Goal: Information Seeking & Learning: Learn about a topic

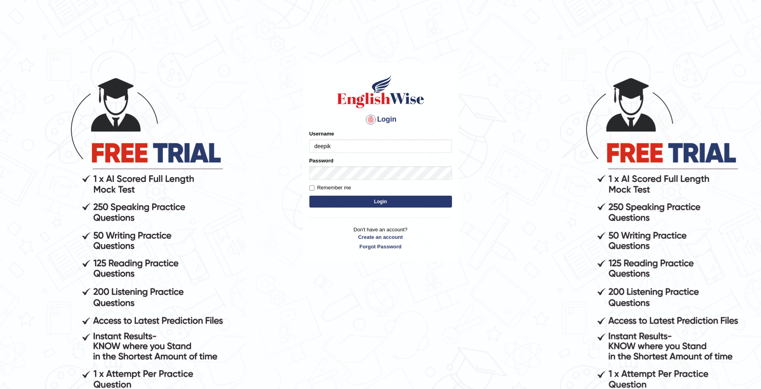
click at [343, 147] on input "deepik" at bounding box center [380, 145] width 143 height 13
type input "deepika_online"
click at [383, 201] on button "Login" at bounding box center [380, 202] width 143 height 12
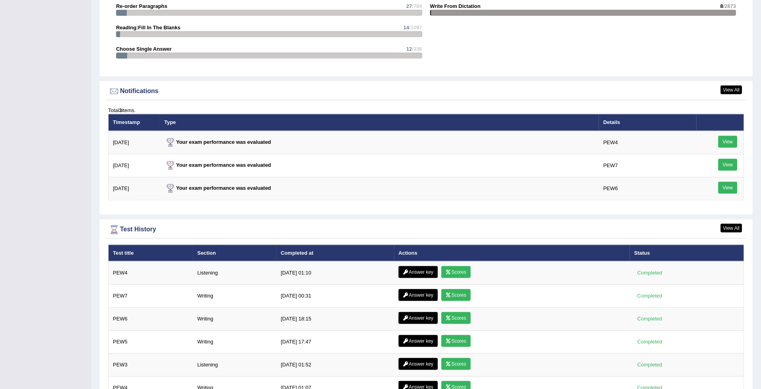
scroll to position [1036, 0]
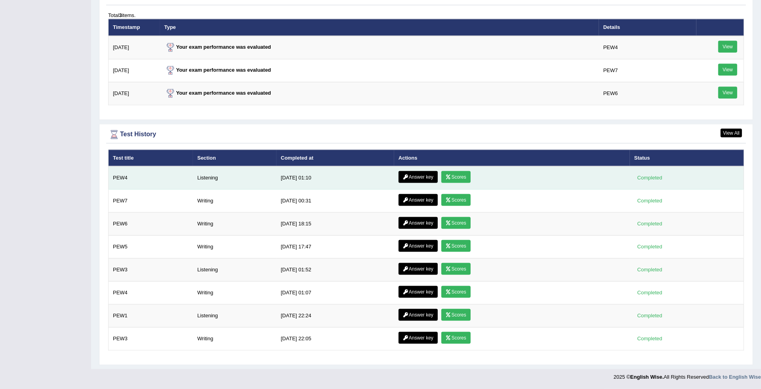
click at [464, 172] on link "Scores" at bounding box center [455, 177] width 29 height 12
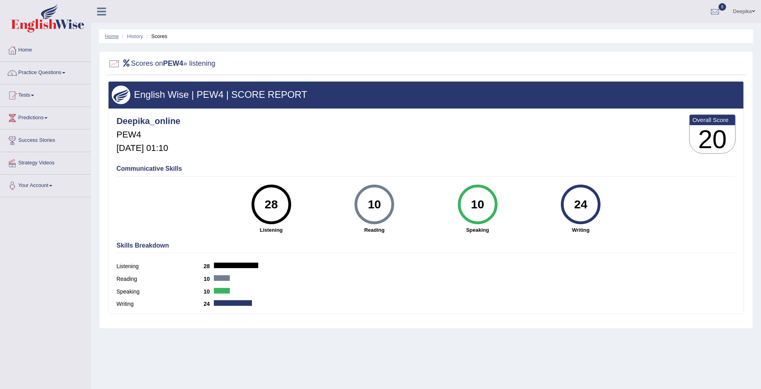
click at [111, 36] on link "Home" at bounding box center [112, 36] width 14 height 6
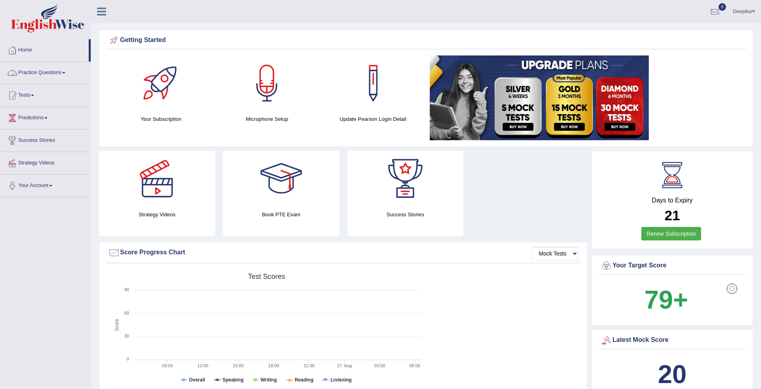
click at [65, 73] on span at bounding box center [63, 73] width 3 height 2
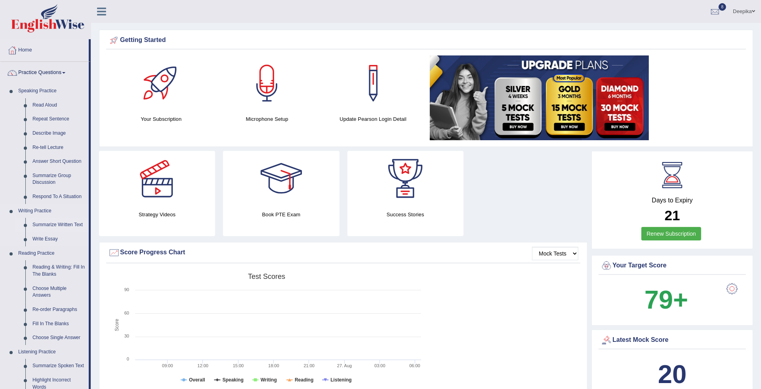
click at [50, 225] on link "Summarize Written Text" at bounding box center [59, 225] width 60 height 14
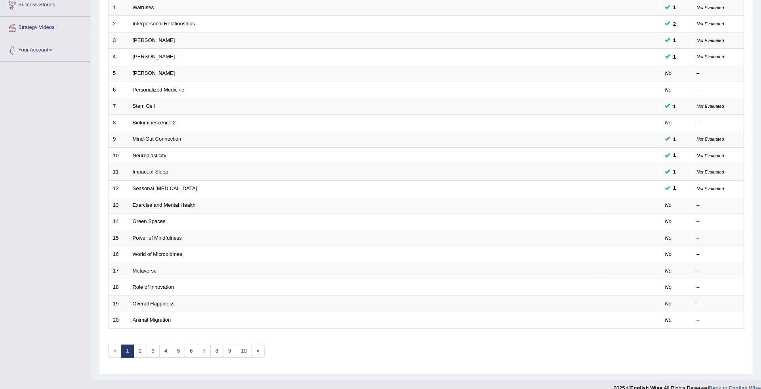
scroll to position [137, 0]
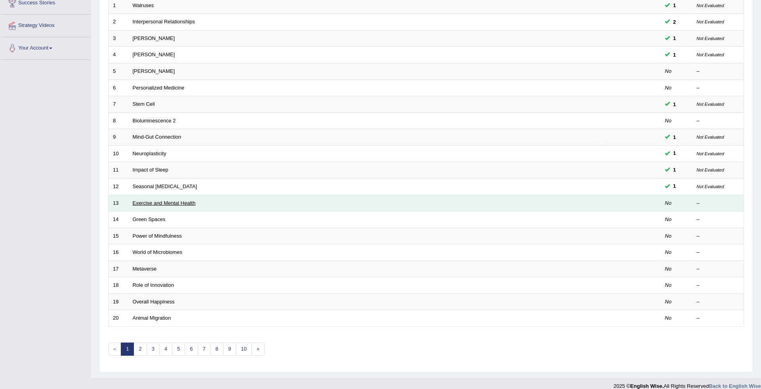
click at [190, 200] on link "Exercise and Mental Health" at bounding box center [164, 203] width 63 height 6
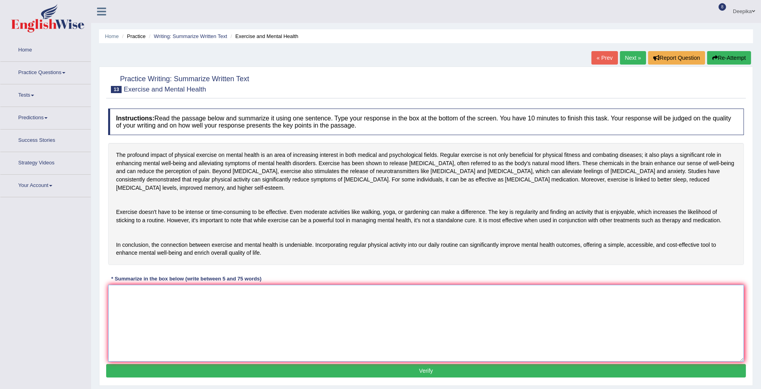
click at [118, 309] on textarea at bounding box center [426, 323] width 636 height 77
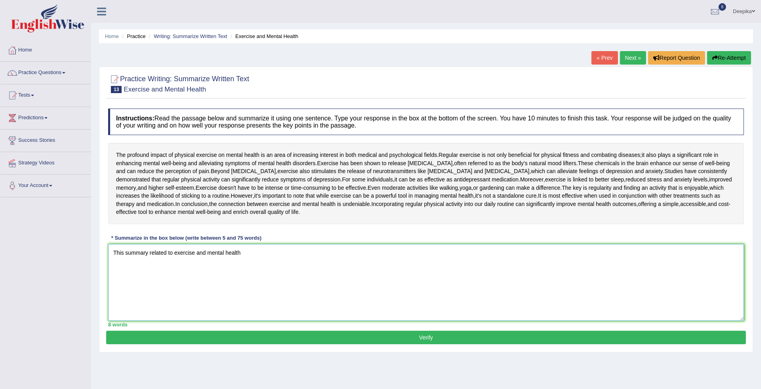
click at [175, 282] on textarea "This summary related to exercise and mental health" at bounding box center [426, 282] width 636 height 77
click at [243, 274] on textarea "This summary related to exercise and mental health" at bounding box center [426, 282] width 636 height 77
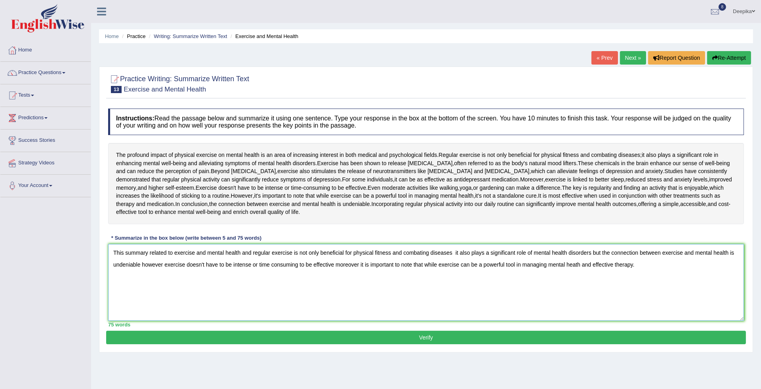
type textarea "This summary related to exercise and mental health and regular exercise is not …"
click at [225, 344] on button "Verify" at bounding box center [425, 337] width 639 height 13
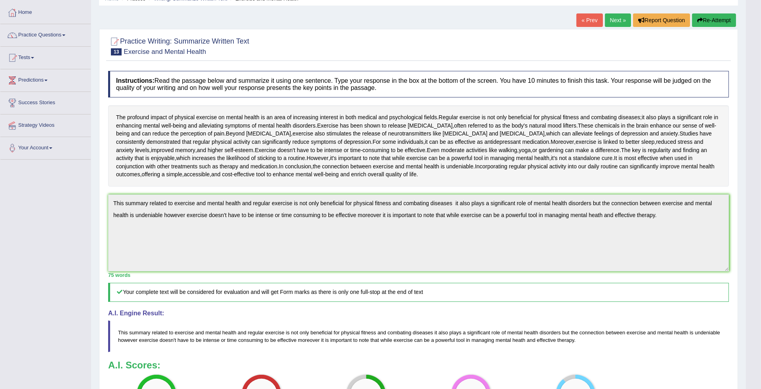
scroll to position [19, 0]
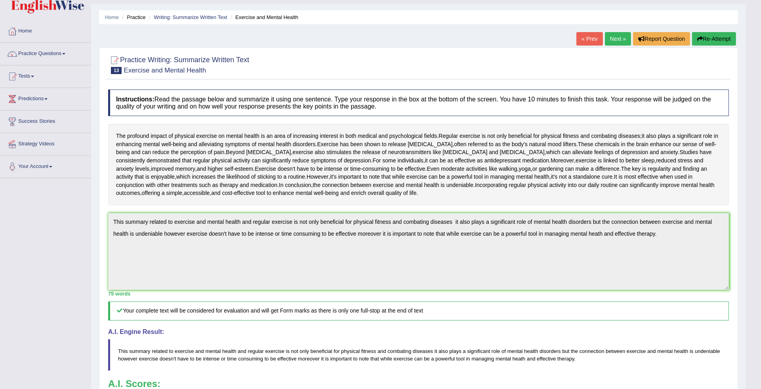
click at [65, 52] on link "Practice Questions" at bounding box center [45, 53] width 90 height 20
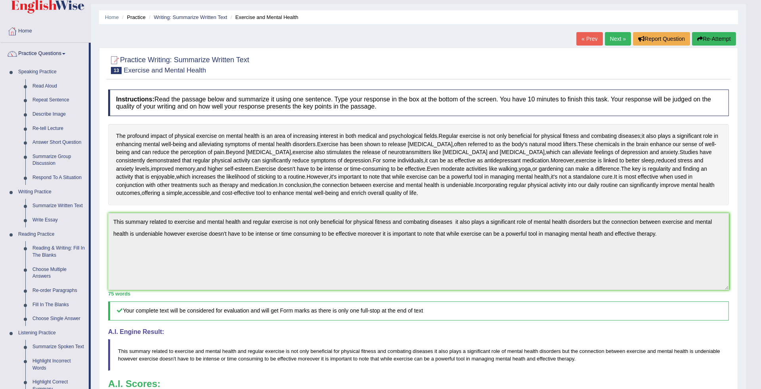
click at [614, 35] on link "Next »" at bounding box center [618, 38] width 26 height 13
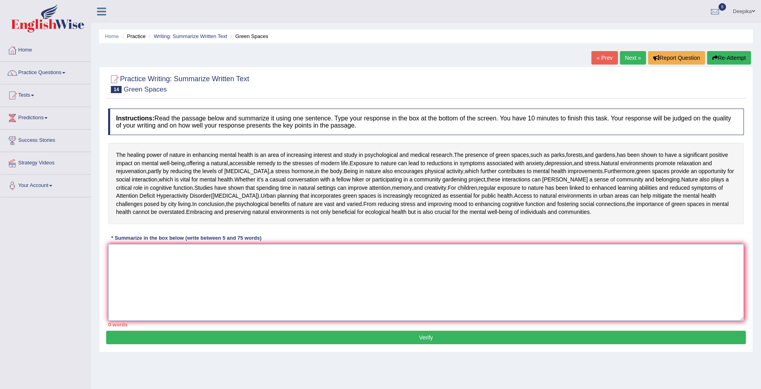
click at [121, 321] on textarea at bounding box center [426, 282] width 636 height 77
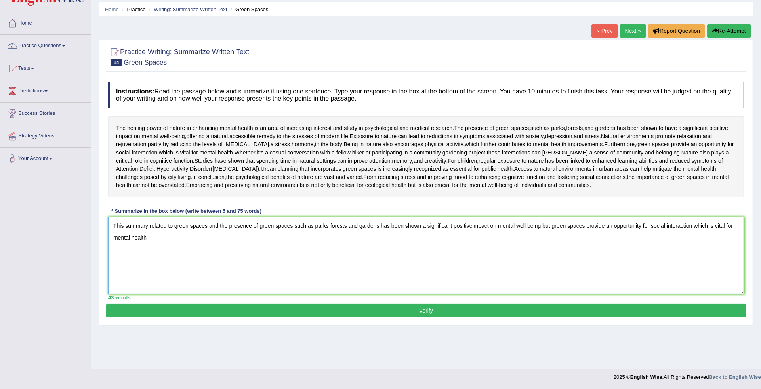
scroll to position [55, 0]
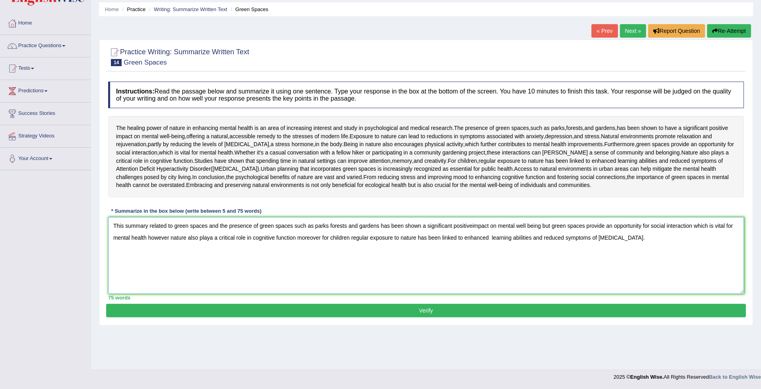
type textarea "This summary related to green spaces and the presence of green spaces such as p…"
click at [645, 317] on button "Verify" at bounding box center [425, 310] width 639 height 13
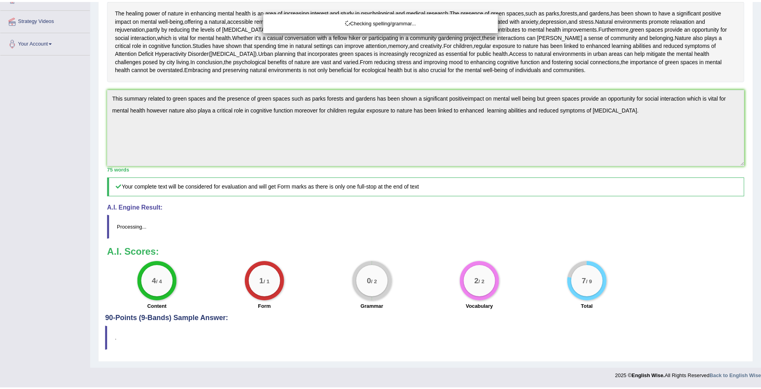
scroll to position [210, 0]
click at [760, 245] on html "Toggle navigation Home Practice Questions Speaking Practice Read Aloud Repeat S…" at bounding box center [380, 51] width 761 height 389
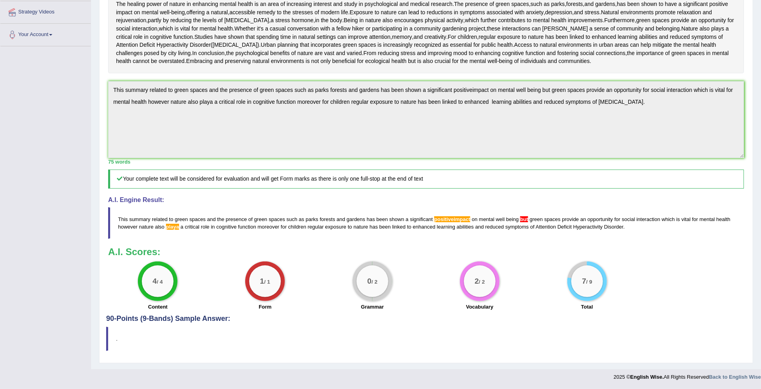
click at [457, 221] on blockquote "This summary related to green spaces and the presence of green spaces such as p…" at bounding box center [426, 223] width 636 height 32
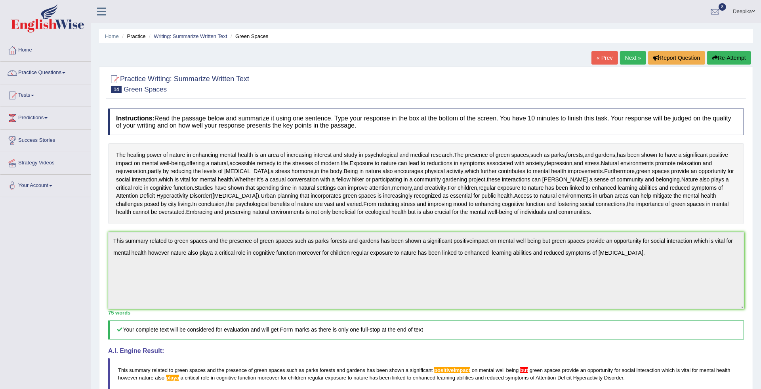
click at [65, 72] on span at bounding box center [63, 73] width 3 height 2
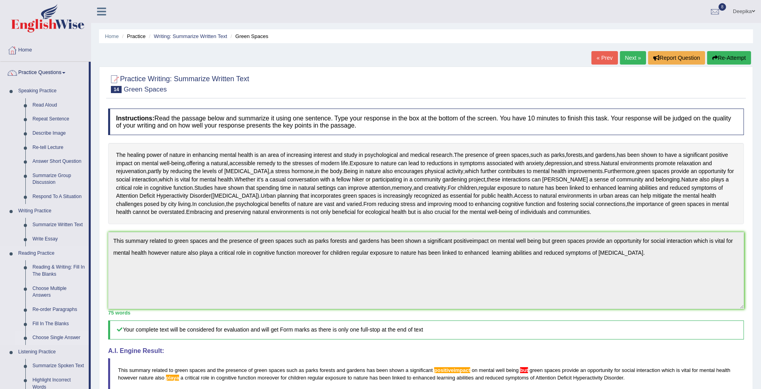
click at [62, 337] on link "Choose Single Answer" at bounding box center [59, 338] width 60 height 14
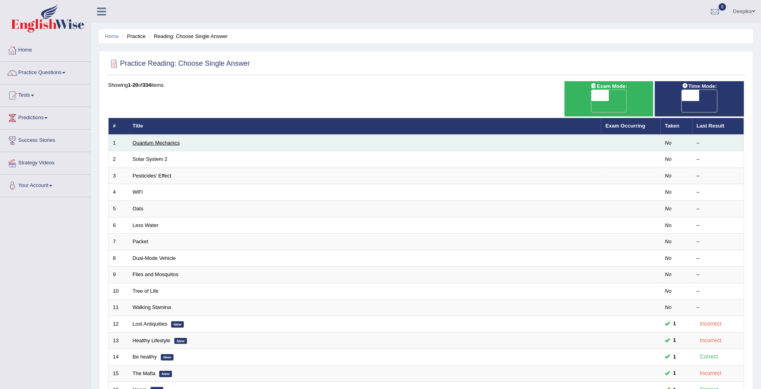
click at [138, 140] on link "Quantum Mechanics" at bounding box center [156, 143] width 47 height 6
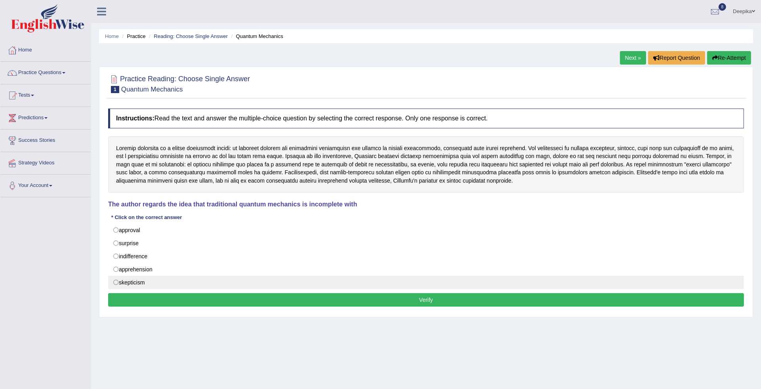
click at [129, 284] on label "skepticism" at bounding box center [426, 282] width 636 height 13
radio input "true"
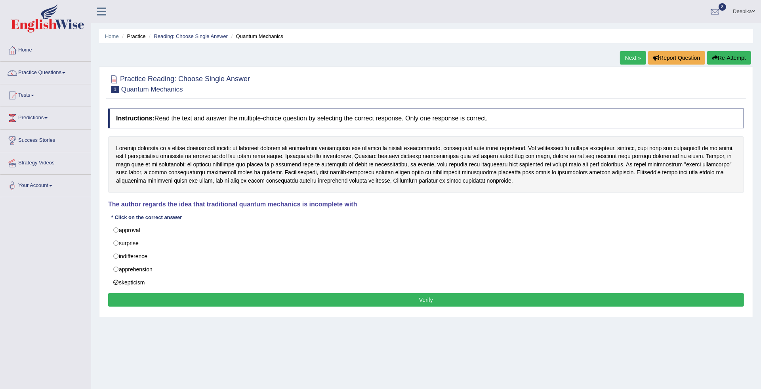
click at [148, 296] on button "Verify" at bounding box center [426, 299] width 636 height 13
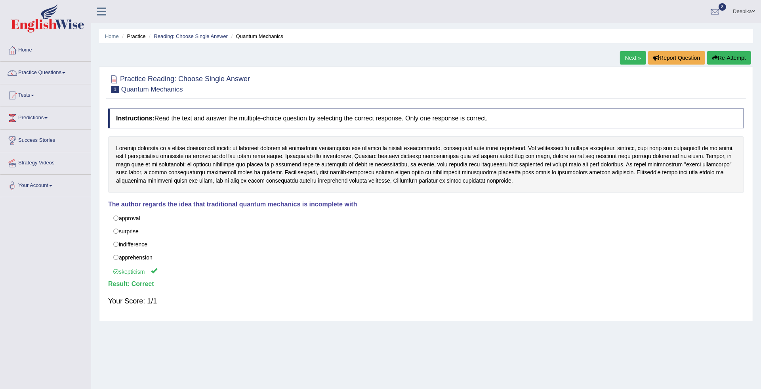
click at [623, 57] on link "Next »" at bounding box center [633, 57] width 26 height 13
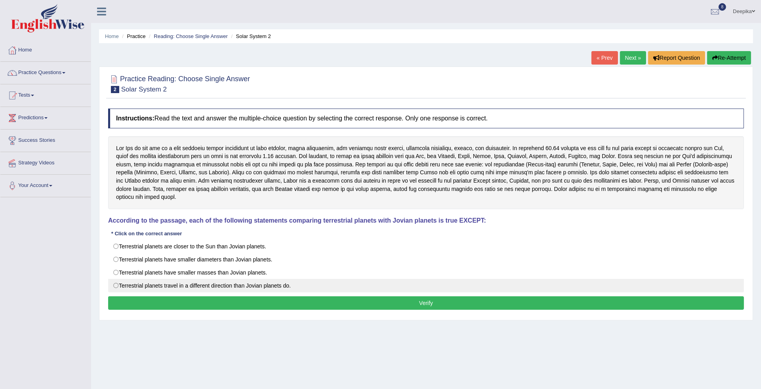
click at [250, 282] on label "Terrestrial planets travel in a different direction than Jovian planets do." at bounding box center [426, 285] width 636 height 13
radio input "true"
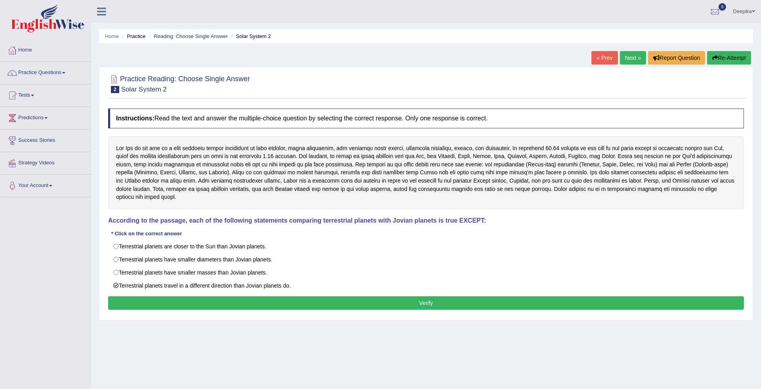
click at [266, 299] on button "Verify" at bounding box center [426, 302] width 636 height 13
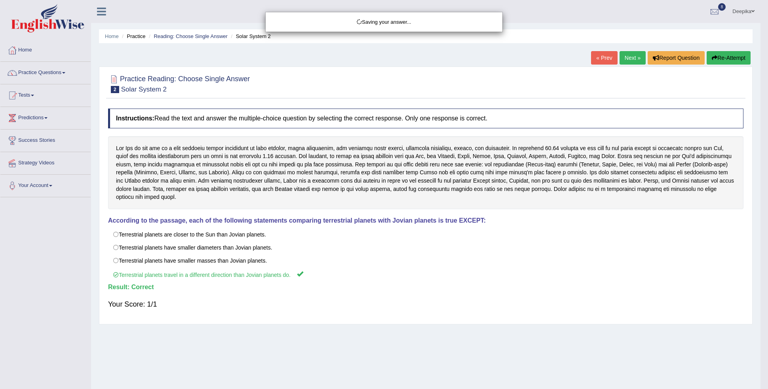
click at [618, 57] on div "Saving your answer..." at bounding box center [384, 194] width 768 height 389
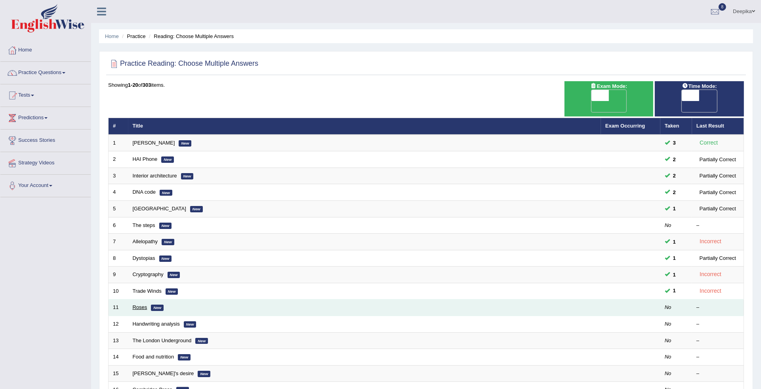
click at [139, 304] on link "Roses" at bounding box center [140, 307] width 15 height 6
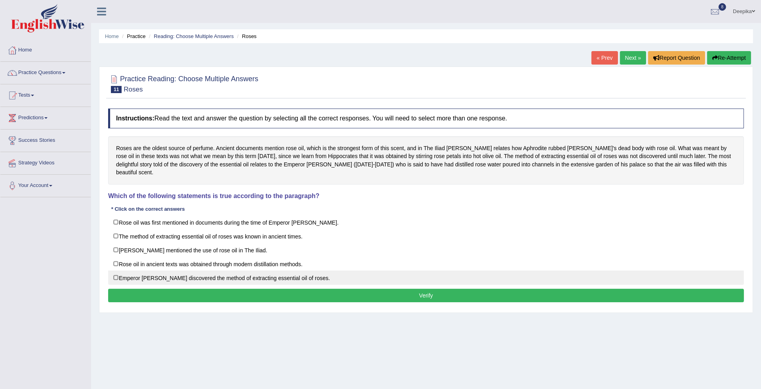
click at [115, 270] on label "Emperor Jihangir discovered the method of extracting essential oil of roses." at bounding box center [426, 277] width 636 height 14
checkbox input "true"
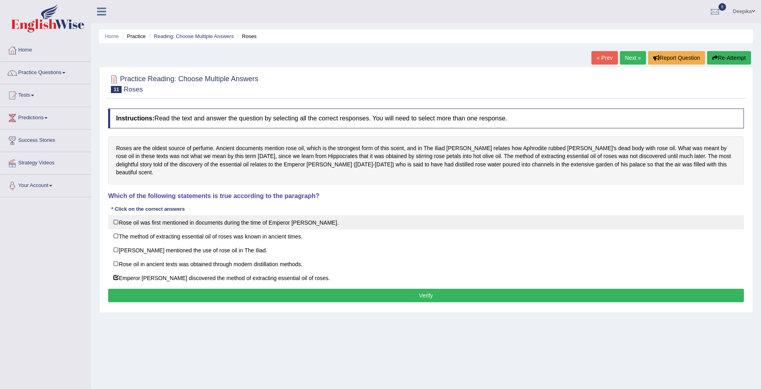
click at [116, 215] on label "Rose oil was first mentioned in documents during the time of Emperor Jihangir." at bounding box center [426, 222] width 636 height 14
checkbox input "true"
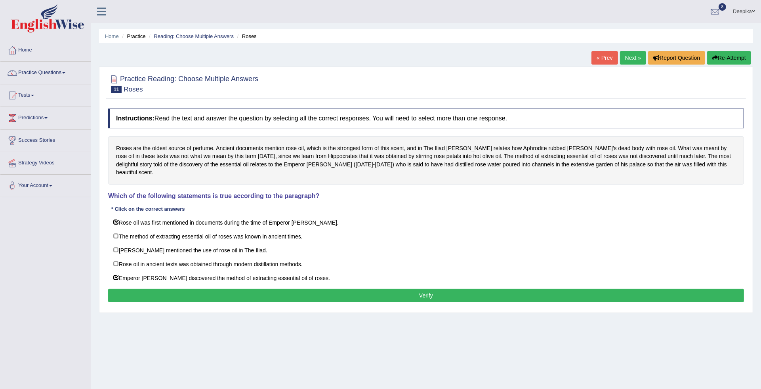
click at [149, 289] on button "Verify" at bounding box center [426, 295] width 636 height 13
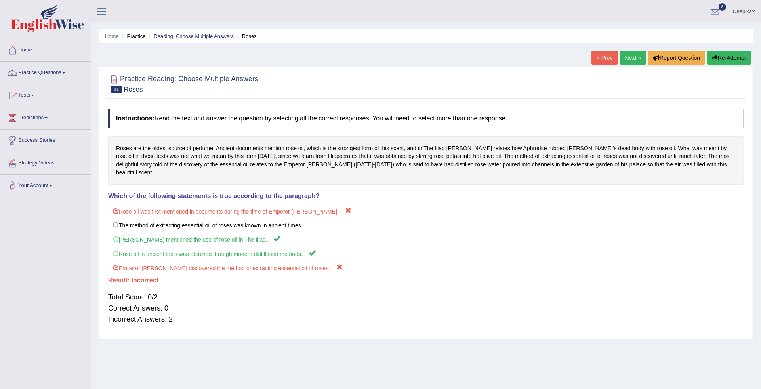
click at [639, 57] on link "Next »" at bounding box center [633, 57] width 26 height 13
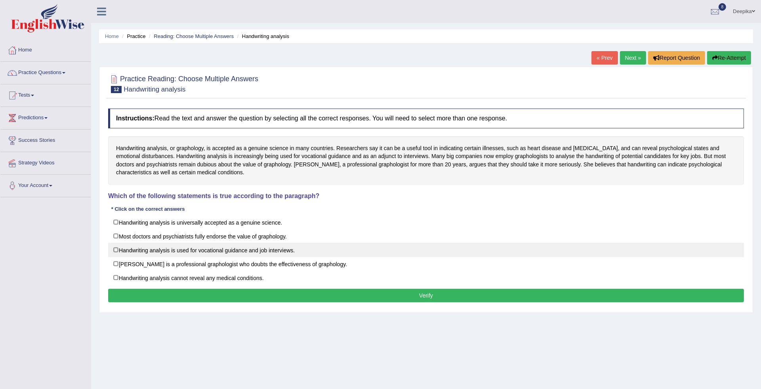
click at [114, 249] on label "Handwriting analysis is used for vocational guidance and job interviews." at bounding box center [426, 250] width 636 height 14
checkbox input "true"
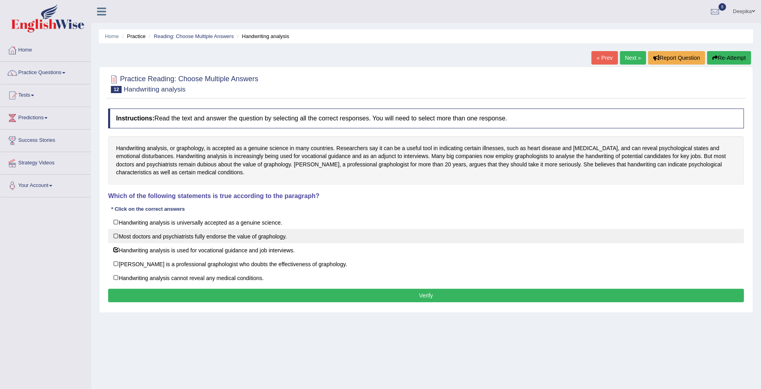
click at [117, 236] on label "Most doctors and psychiatrists fully endorse the value of graphology." at bounding box center [426, 236] width 636 height 14
checkbox input "true"
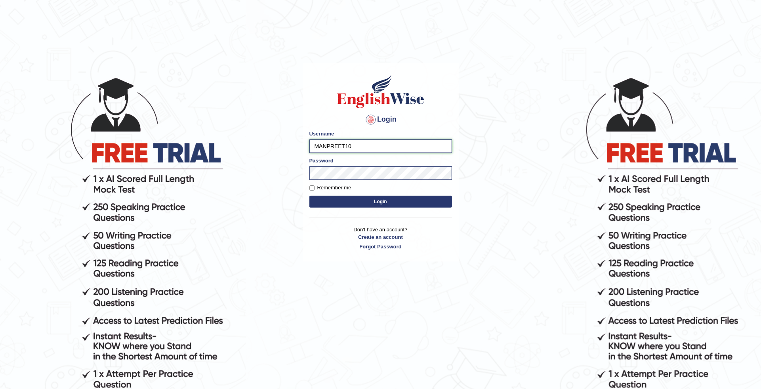
click at [362, 142] on input "MANPREET10" at bounding box center [380, 145] width 143 height 13
type input "M"
type input "deepika_online"
click at [377, 203] on button "Login" at bounding box center [380, 202] width 143 height 12
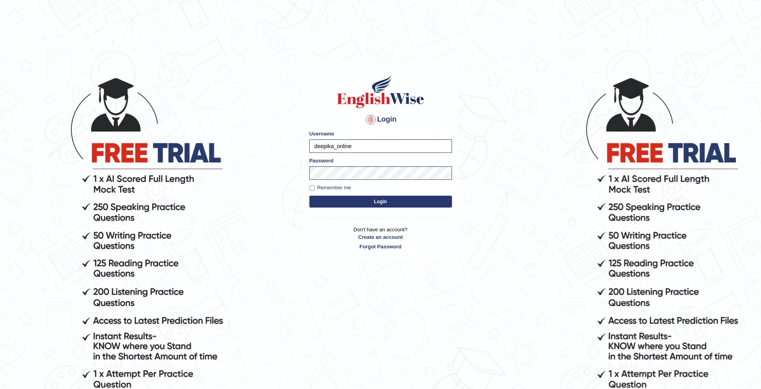
click at [377, 203] on button "Login" at bounding box center [380, 202] width 143 height 12
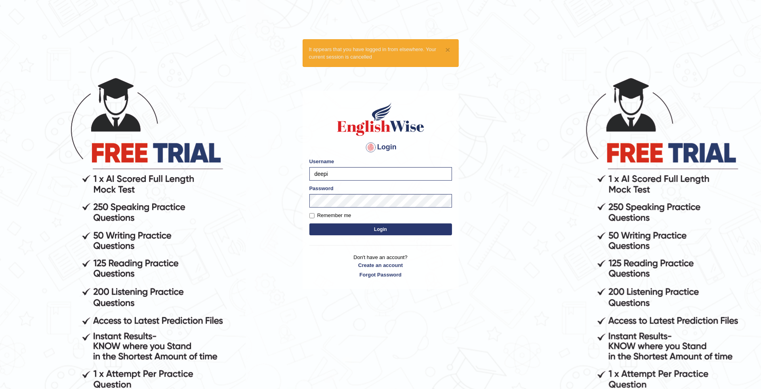
type input "deepika_online"
click at [368, 232] on button "Login" at bounding box center [380, 229] width 143 height 12
click at [371, 228] on button "Login" at bounding box center [380, 229] width 143 height 12
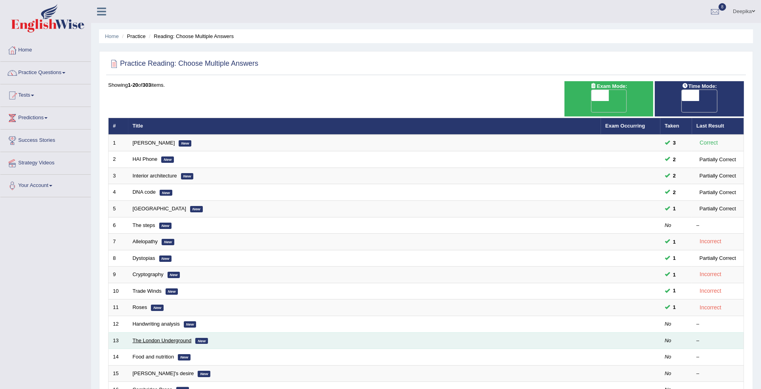
click at [146, 337] on link "The London Underground" at bounding box center [162, 340] width 59 height 6
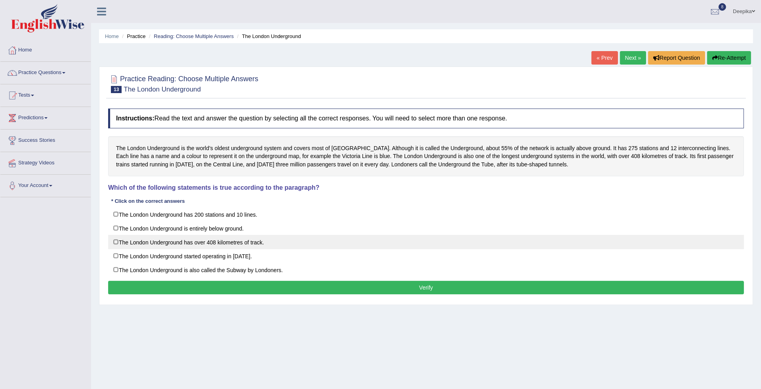
click at [119, 241] on label "The London Underground has over 408 kilometres of track." at bounding box center [426, 242] width 636 height 14
checkbox input "true"
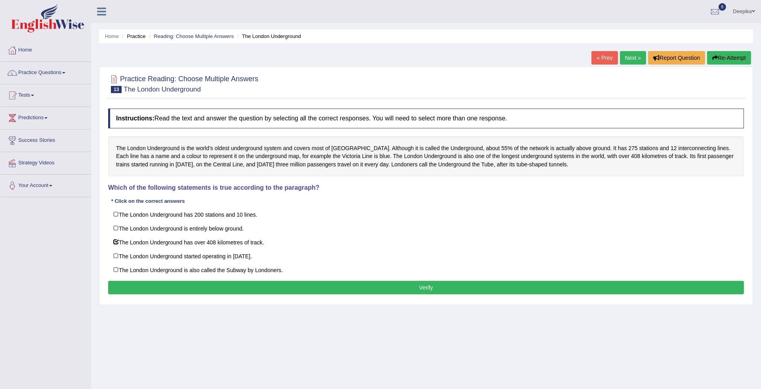
click at [127, 283] on button "Verify" at bounding box center [426, 287] width 636 height 13
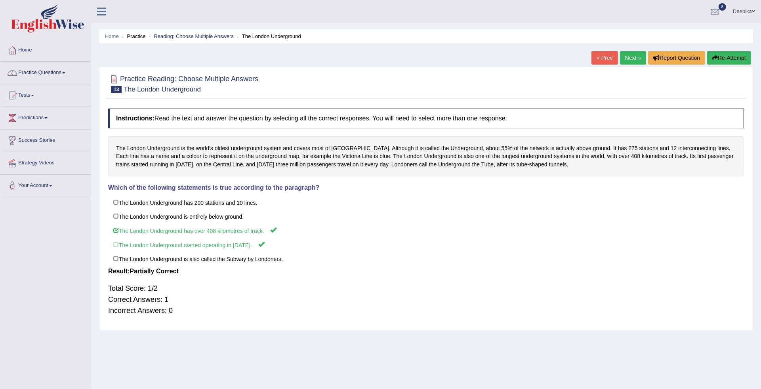
click at [632, 57] on link "Next »" at bounding box center [633, 57] width 26 height 13
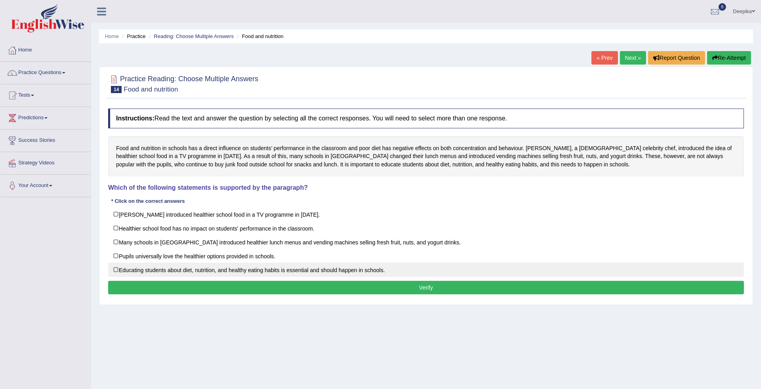
click at [114, 270] on label "Educating students about diet, nutrition, and healthy eating habits is essentia…" at bounding box center [426, 270] width 636 height 14
checkbox input "false"
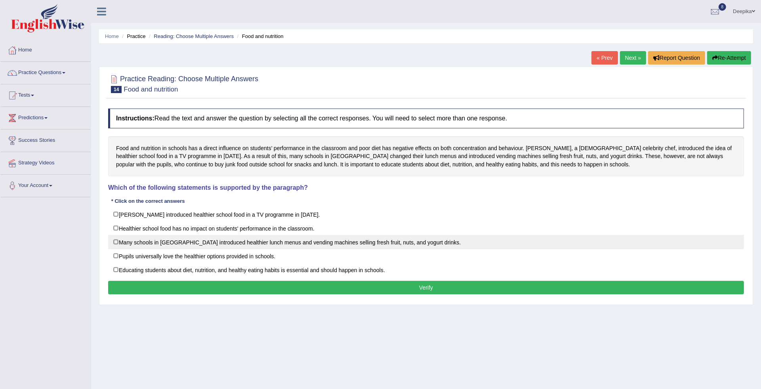
click at [113, 243] on label "Many schools in England introduced healthier lunch menus and vending machines s…" at bounding box center [426, 242] width 636 height 14
checkbox input "true"
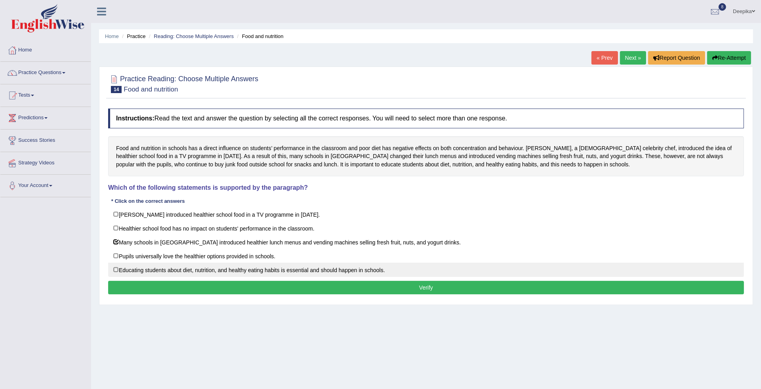
click at [116, 270] on label "Educating students about diet, nutrition, and healthy eating habits is essentia…" at bounding box center [426, 270] width 636 height 14
checkbox input "true"
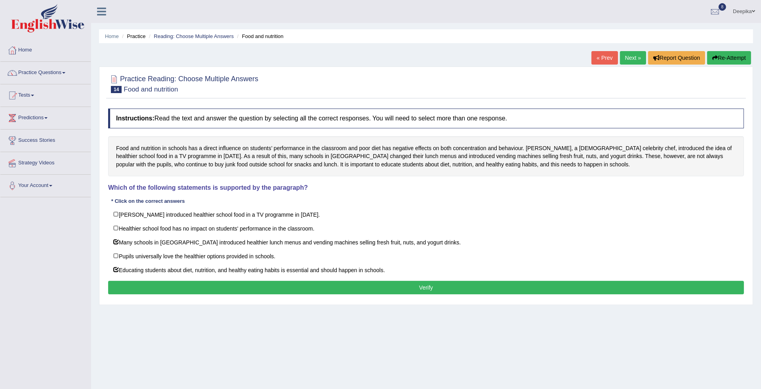
click at [155, 287] on button "Verify" at bounding box center [426, 287] width 636 height 13
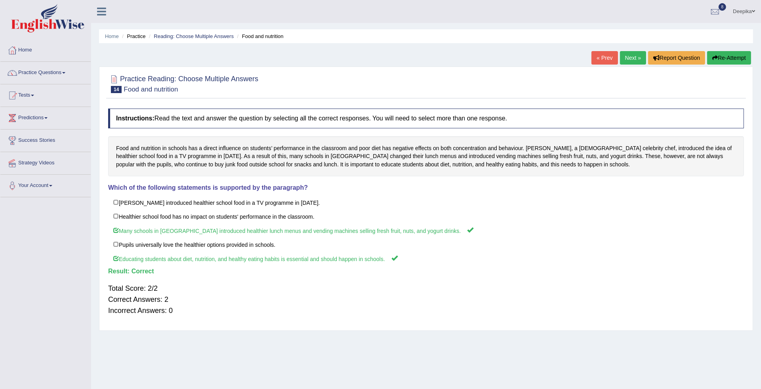
click at [632, 60] on link "Next »" at bounding box center [633, 57] width 26 height 13
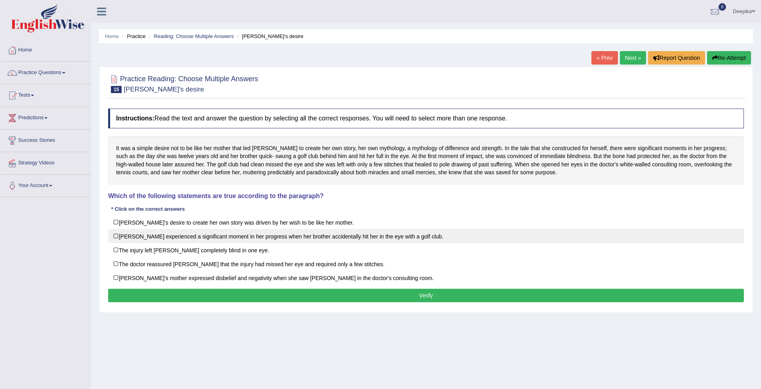
click at [118, 238] on label "Karen experienced a significant moment in her progress when her brother acciden…" at bounding box center [426, 236] width 636 height 14
checkbox input "true"
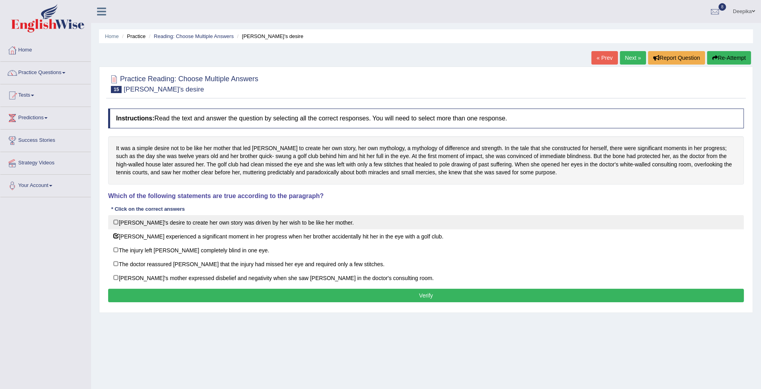
click at [114, 224] on label "Karen's desire to create her own story was driven by her wish to be like her mo…" at bounding box center [426, 222] width 636 height 14
click at [118, 220] on label "Karen's desire to create her own story was driven by her wish to be like her mo…" at bounding box center [426, 222] width 636 height 14
checkbox input "true"
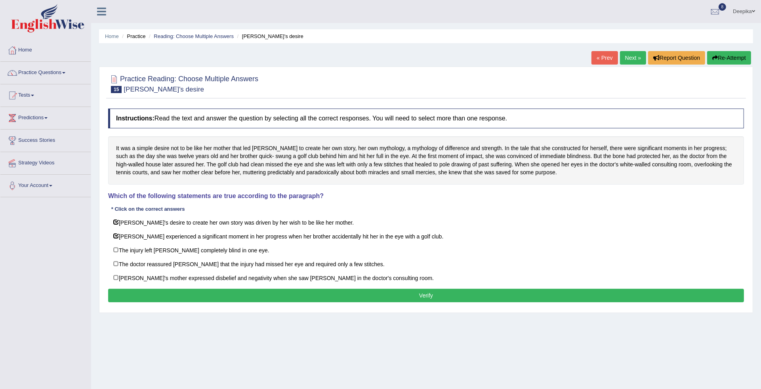
click at [145, 294] on button "Verify" at bounding box center [426, 295] width 636 height 13
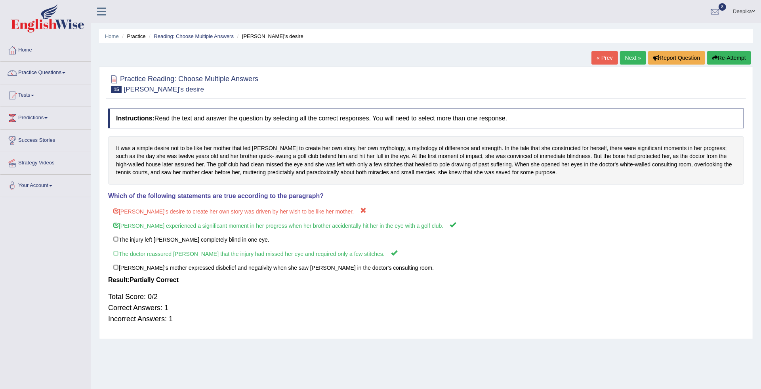
click at [623, 64] on link "Next »" at bounding box center [633, 57] width 26 height 13
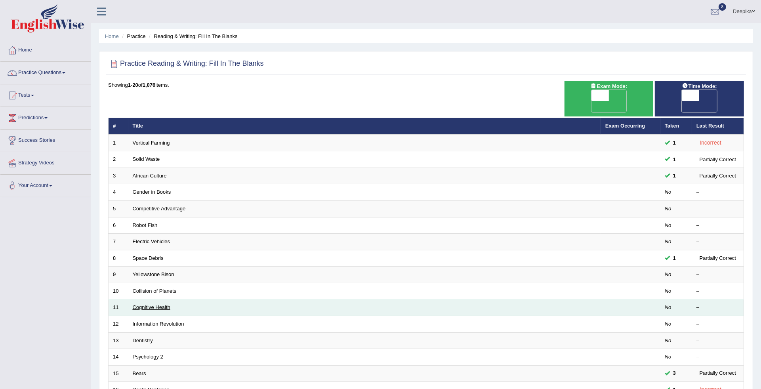
click at [163, 304] on link "Cognitive Health" at bounding box center [152, 307] width 38 height 6
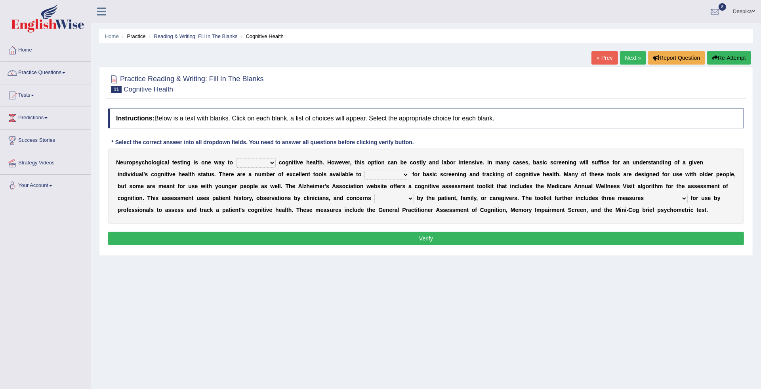
click at [271, 161] on select "obsess assess possess access" at bounding box center [256, 163] width 40 height 10
select select "access"
click at [236, 158] on select "obsess assess possess access" at bounding box center [256, 163] width 40 height 10
click at [401, 175] on select "stationers practitioners petitioners questioners" at bounding box center [386, 175] width 45 height 10
select select "practitioners"
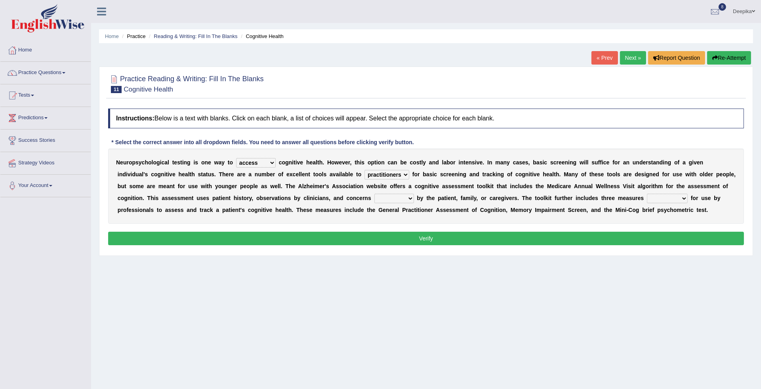
click at [364, 170] on select "stationers practitioners petitioners questioners" at bounding box center [386, 175] width 45 height 10
click at [414, 197] on select "raised rising arising praised" at bounding box center [394, 199] width 40 height 10
select select "praised"
click at [414, 194] on select "raised rising arising praised" at bounding box center [394, 199] width 40 height 10
click at [687, 197] on select "validated intimidated dilapidated antedated" at bounding box center [667, 199] width 41 height 10
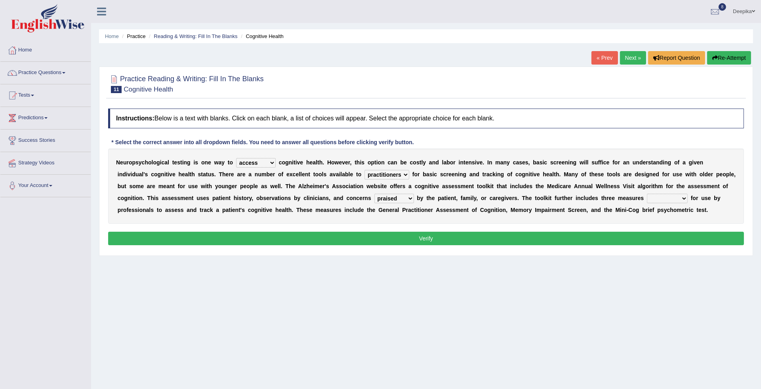
select select "validated"
click at [687, 194] on select "validated intimidated dilapidated antedated" at bounding box center [667, 199] width 41 height 10
click at [667, 242] on div "Instructions: Below is a text with blanks. Click on each blank, a list of choic…" at bounding box center [425, 178] width 639 height 147
click at [663, 245] on button "Verify" at bounding box center [426, 238] width 636 height 13
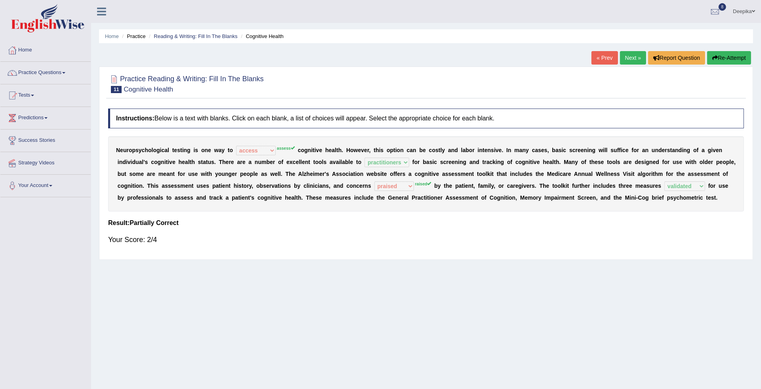
click at [632, 56] on link "Next »" at bounding box center [633, 57] width 26 height 13
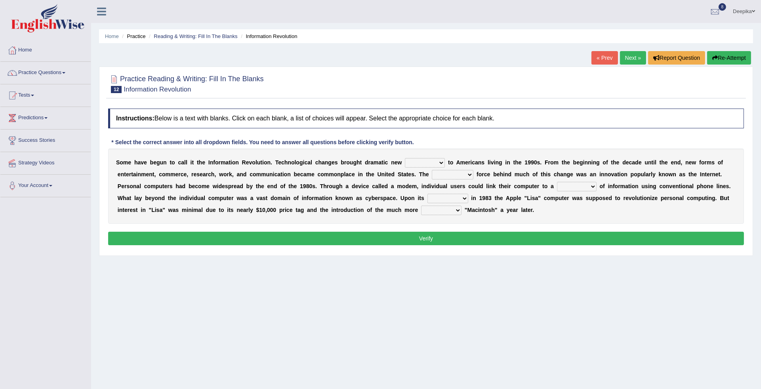
select select "challenges"
click at [405, 158] on select "challenges puzzles options confusion" at bounding box center [425, 163] width 40 height 10
click at [470, 175] on select "unremitting uninspiring driving insinuating" at bounding box center [453, 175] width 42 height 10
select select "driving"
click at [432, 170] on select "unremitting uninspiring driving insinuating" at bounding box center [453, 175] width 42 height 10
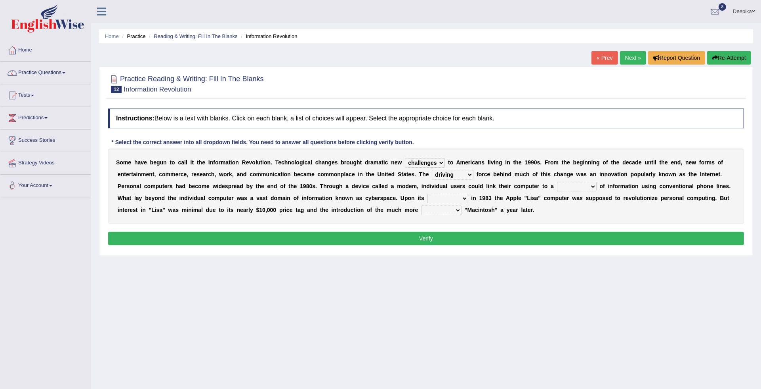
click at [589, 183] on select "magnitude bulk wealth volume" at bounding box center [577, 187] width 40 height 10
select select "bulk"
click at [557, 182] on select "magnitude bulk wealth volume" at bounding box center [577, 187] width 40 height 10
click at [462, 197] on select "relief release publication emission" at bounding box center [447, 199] width 41 height 10
select select "release"
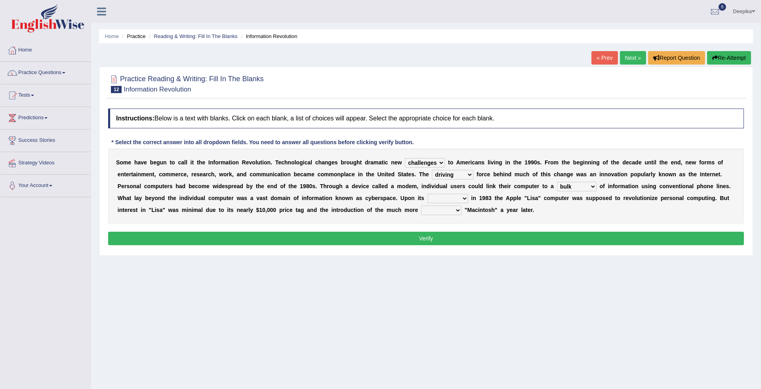
click at [427, 194] on select "relief release publication emission" at bounding box center [447, 199] width 41 height 10
click at [458, 208] on select "convenient affordable advanced formidable" at bounding box center [441, 211] width 40 height 10
select select "affordable"
click at [421, 206] on select "convenient affordable advanced formidable" at bounding box center [441, 211] width 40 height 10
click at [441, 238] on button "Verify" at bounding box center [426, 238] width 636 height 13
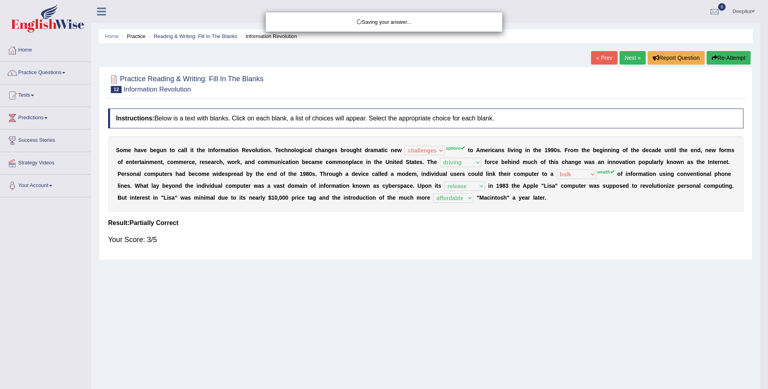
click at [628, 61] on div "Saving your answer..." at bounding box center [384, 194] width 768 height 389
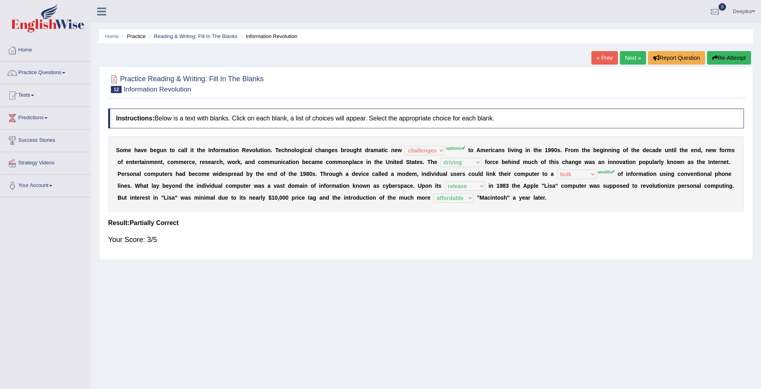
click at [630, 56] on link "Next »" at bounding box center [633, 57] width 26 height 13
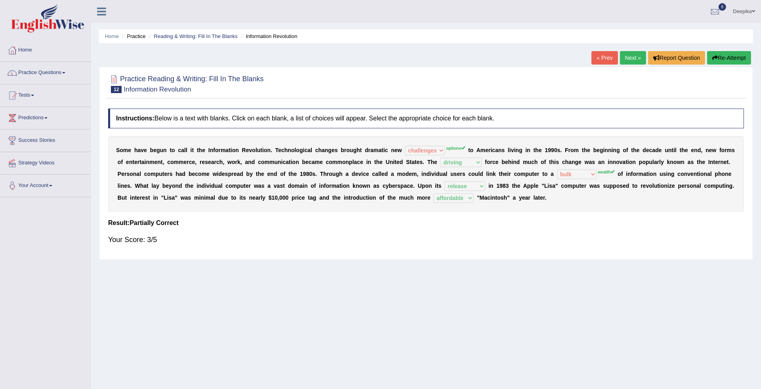
click at [630, 56] on link "Next »" at bounding box center [633, 57] width 26 height 13
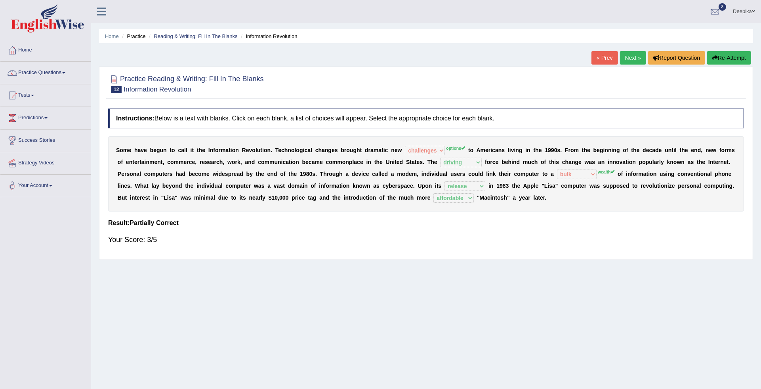
click at [630, 56] on link "Next »" at bounding box center [633, 57] width 26 height 13
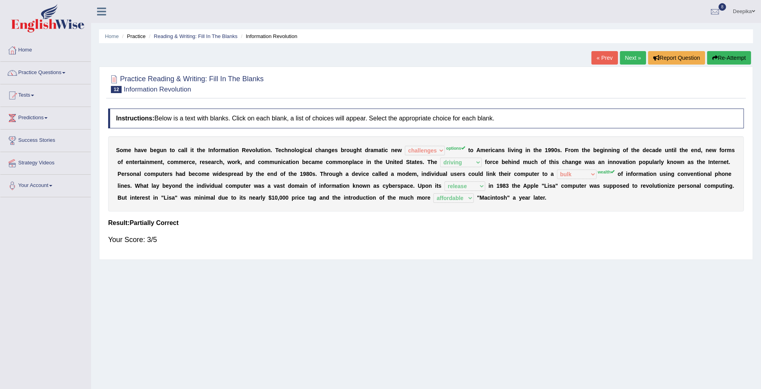
click at [630, 56] on link "Next »" at bounding box center [633, 57] width 26 height 13
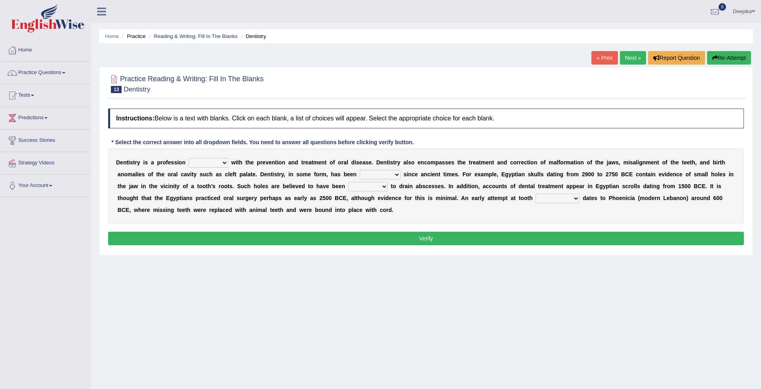
click at [225, 162] on select "agreed dealt concerned taken" at bounding box center [208, 163] width 40 height 10
select select "taken"
click at [188, 158] on select "agreed dealt concerned taken" at bounding box center [208, 163] width 40 height 10
click at [402, 173] on b at bounding box center [401, 174] width 3 height 6
click at [396, 176] on select "criticized replaced practiced abandoned" at bounding box center [380, 175] width 41 height 10
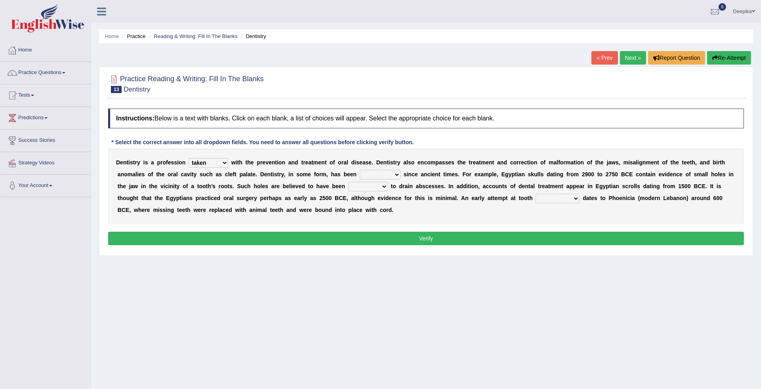
select select "criticized"
click at [360, 170] on select "criticized replaced practiced abandoned" at bounding box center [380, 175] width 41 height 10
click at [381, 186] on select "fluctuated laminated drilled sealed" at bounding box center [368, 187] width 40 height 10
select select "drilled"
click at [348, 182] on select "fluctuated laminated drilled sealed" at bounding box center [368, 187] width 40 height 10
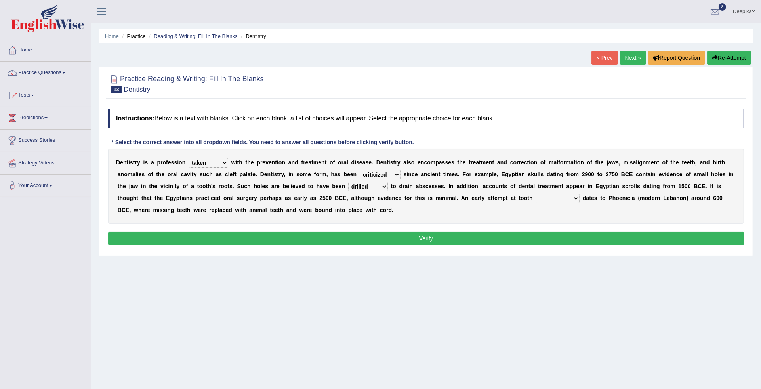
click at [573, 198] on select "reparation sacrament restitution replacement" at bounding box center [557, 199] width 44 height 10
select select "reparation"
click at [535, 194] on select "reparation sacrament restitution replacement" at bounding box center [557, 199] width 44 height 10
click at [564, 237] on button "Verify" at bounding box center [426, 238] width 636 height 13
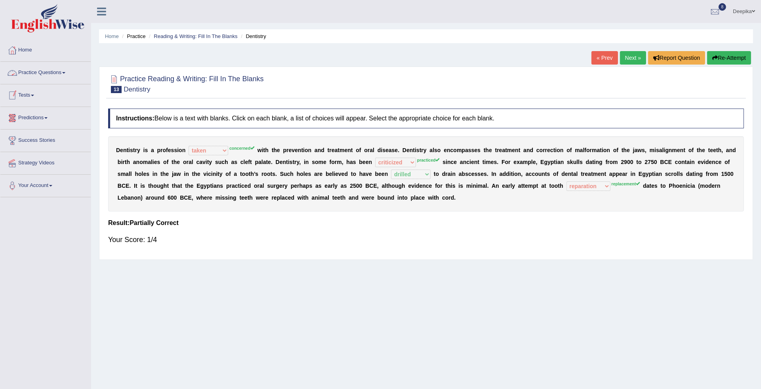
click at [65, 73] on span at bounding box center [63, 73] width 3 height 2
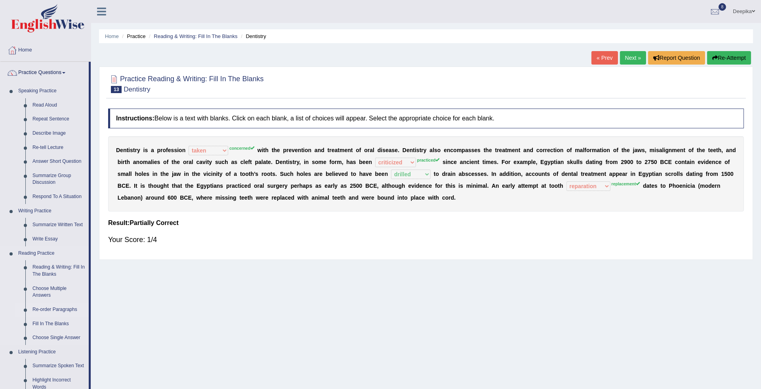
click at [65, 308] on link "Re-order Paragraphs" at bounding box center [59, 310] width 60 height 14
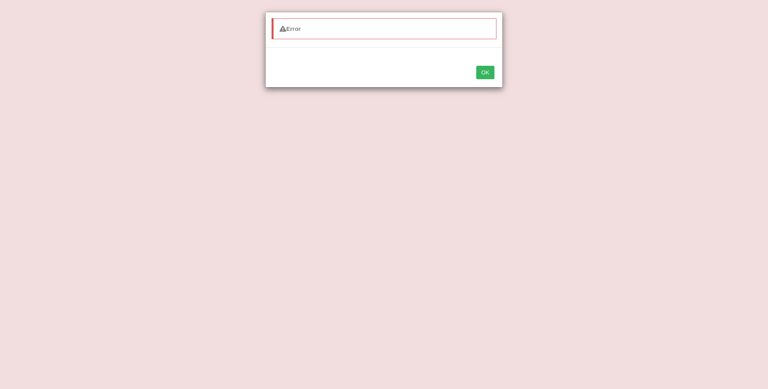
click at [483, 74] on button "OK" at bounding box center [485, 72] width 18 height 13
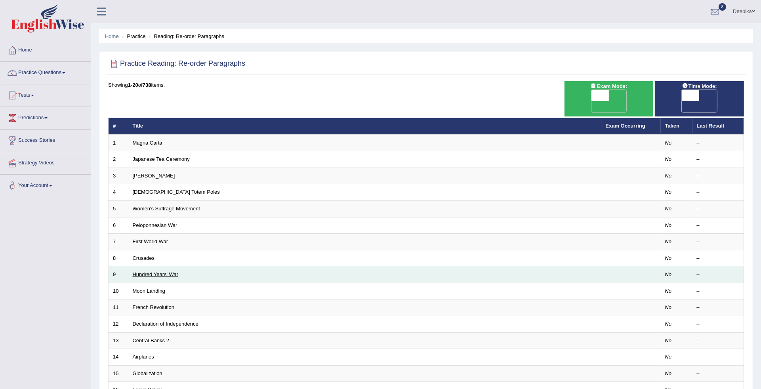
click at [158, 271] on link "Hundred Years' War" at bounding box center [156, 274] width 46 height 6
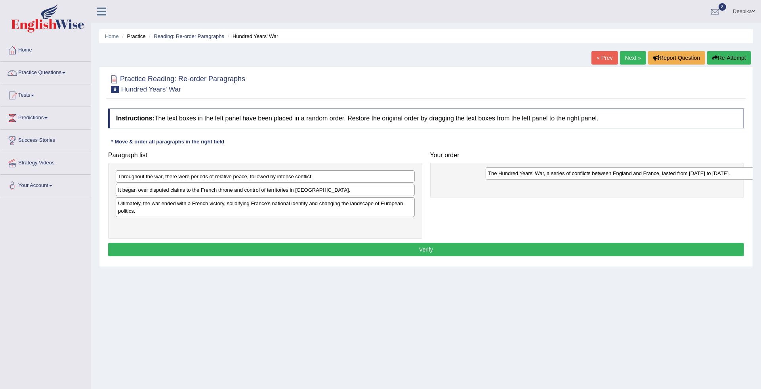
drag, startPoint x: 159, startPoint y: 226, endPoint x: 531, endPoint y: 173, distance: 375.9
click at [531, 173] on div "The Hundred Years' War, a series of conflicts between England and France, laste…" at bounding box center [634, 173] width 299 height 13
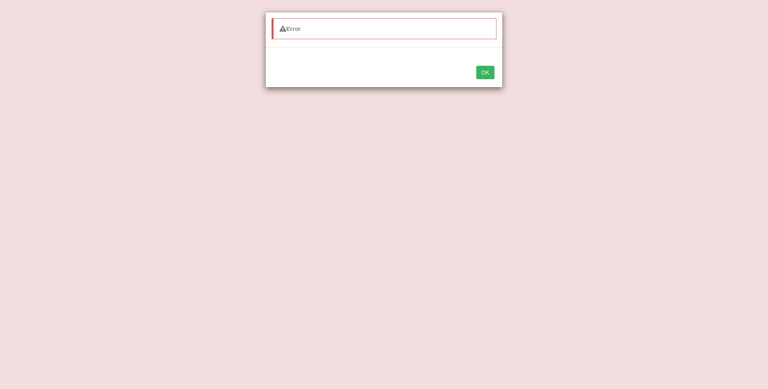
click at [487, 72] on button "OK" at bounding box center [485, 72] width 18 height 13
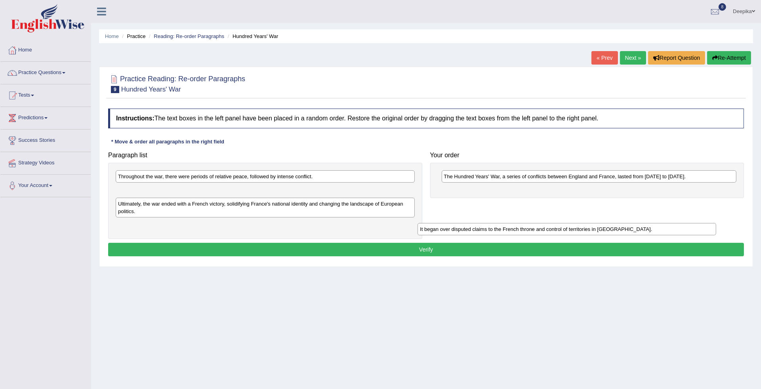
drag, startPoint x: 315, startPoint y: 193, endPoint x: 657, endPoint y: 232, distance: 344.7
click at [657, 232] on div "It began over disputed claims to the French throne and control of territories i…" at bounding box center [566, 229] width 299 height 13
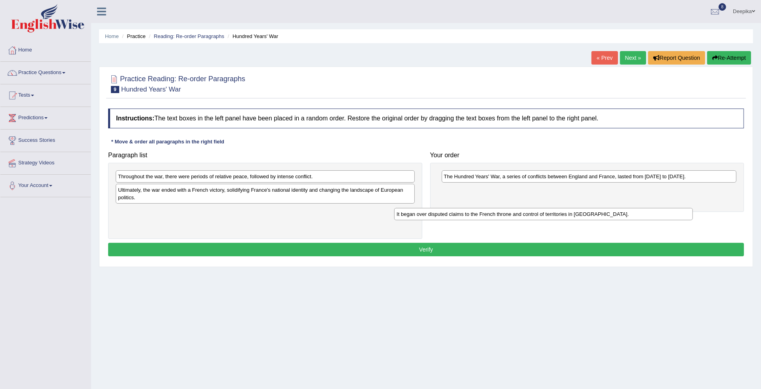
drag, startPoint x: 300, startPoint y: 187, endPoint x: 581, endPoint y: 210, distance: 281.6
click at [580, 211] on div "It began over disputed claims to the French throne and control of territories i…" at bounding box center [543, 214] width 299 height 13
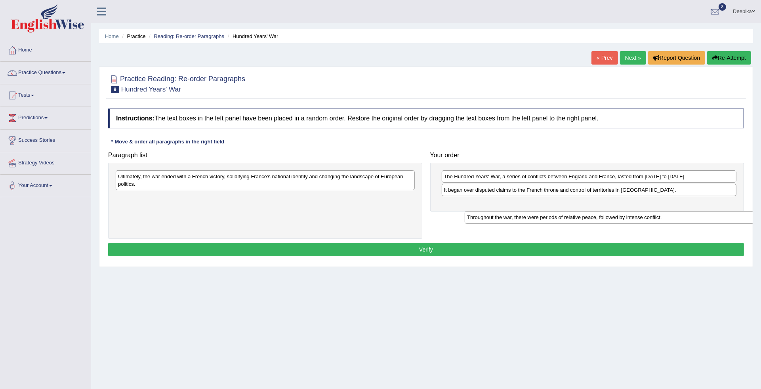
drag, startPoint x: 361, startPoint y: 173, endPoint x: 710, endPoint y: 214, distance: 351.2
click at [710, 214] on div "Throughout the war, there were periods of relative peace, followed by intense c…" at bounding box center [613, 217] width 299 height 13
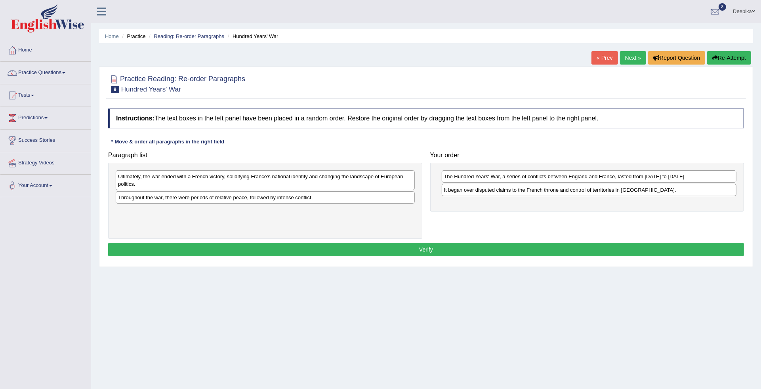
click at [324, 169] on div "Ultimately, the war ended with a French victory, solidifying France's national …" at bounding box center [265, 201] width 314 height 76
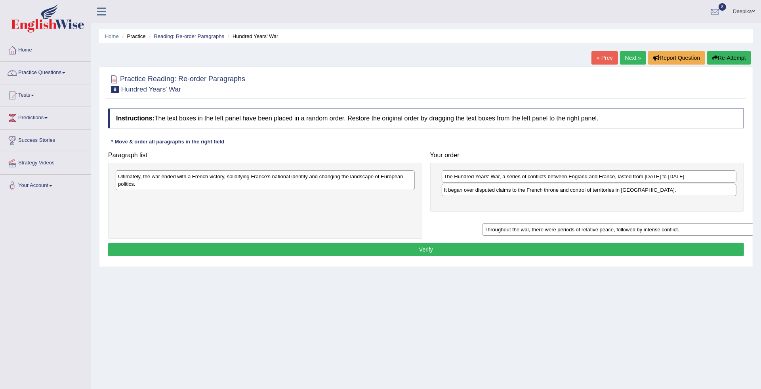
drag, startPoint x: 301, startPoint y: 194, endPoint x: 651, endPoint y: 206, distance: 349.8
click at [651, 223] on div "Throughout the war, there were periods of relative peace, followed by intense c…" at bounding box center [631, 229] width 299 height 13
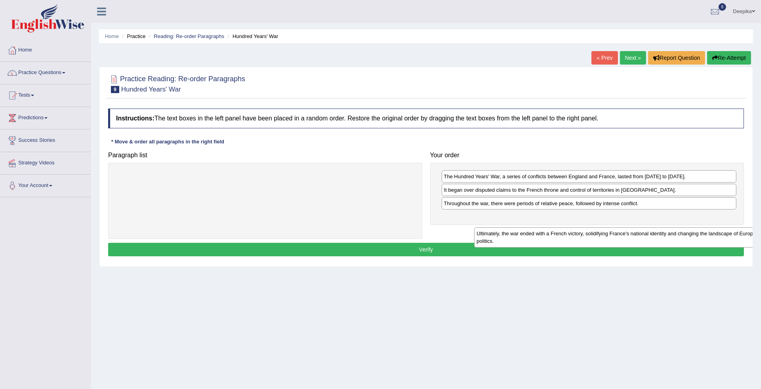
drag, startPoint x: 397, startPoint y: 171, endPoint x: 747, endPoint y: 215, distance: 352.7
click at [749, 227] on div "Ultimately, the war ended with a French victory, solidifying France's national …" at bounding box center [623, 237] width 299 height 20
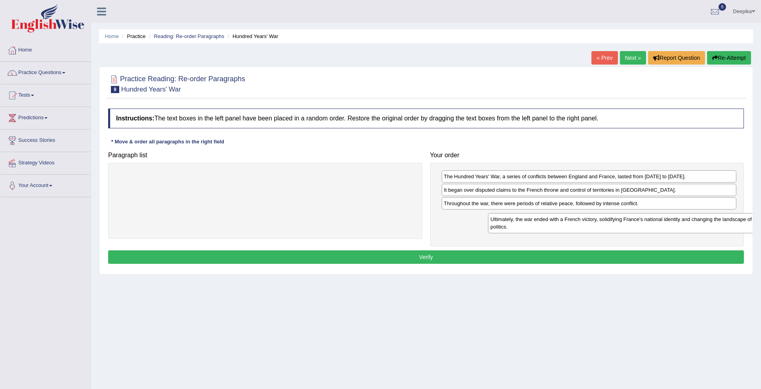
drag, startPoint x: 389, startPoint y: 175, endPoint x: 753, endPoint y: 219, distance: 366.5
click at [753, 219] on div "Home Practice Reading: Re-order Paragraphs Hundred Years' War « Prev Next » Rep…" at bounding box center [426, 198] width 670 height 396
click at [710, 261] on button "Verify" at bounding box center [426, 256] width 636 height 13
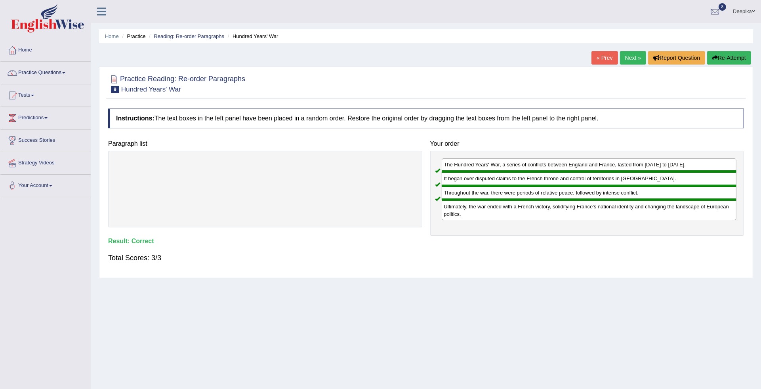
click at [631, 53] on link "Next »" at bounding box center [633, 57] width 26 height 13
